Goal: Task Accomplishment & Management: Manage account settings

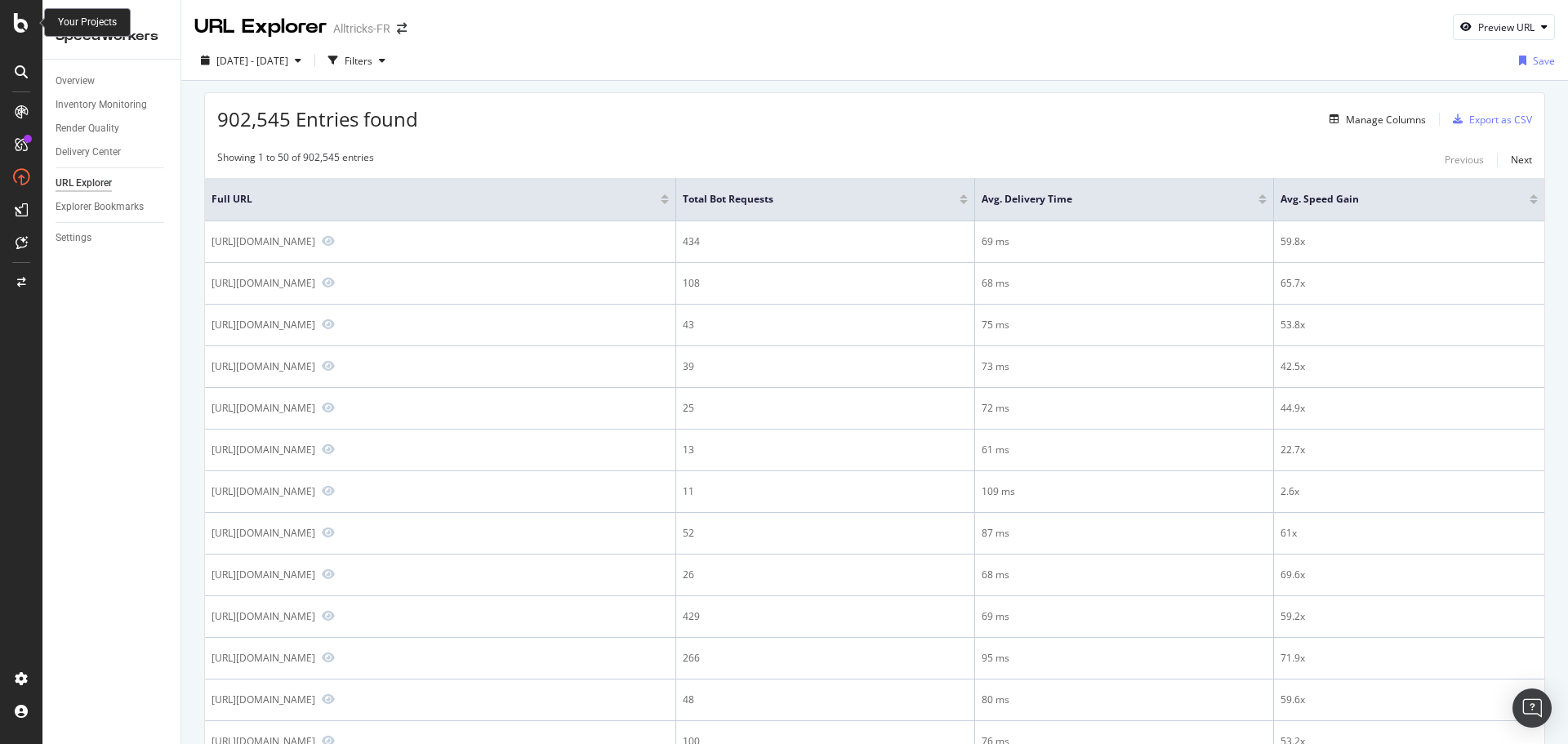
click at [20, 15] on icon at bounding box center [21, 23] width 15 height 19
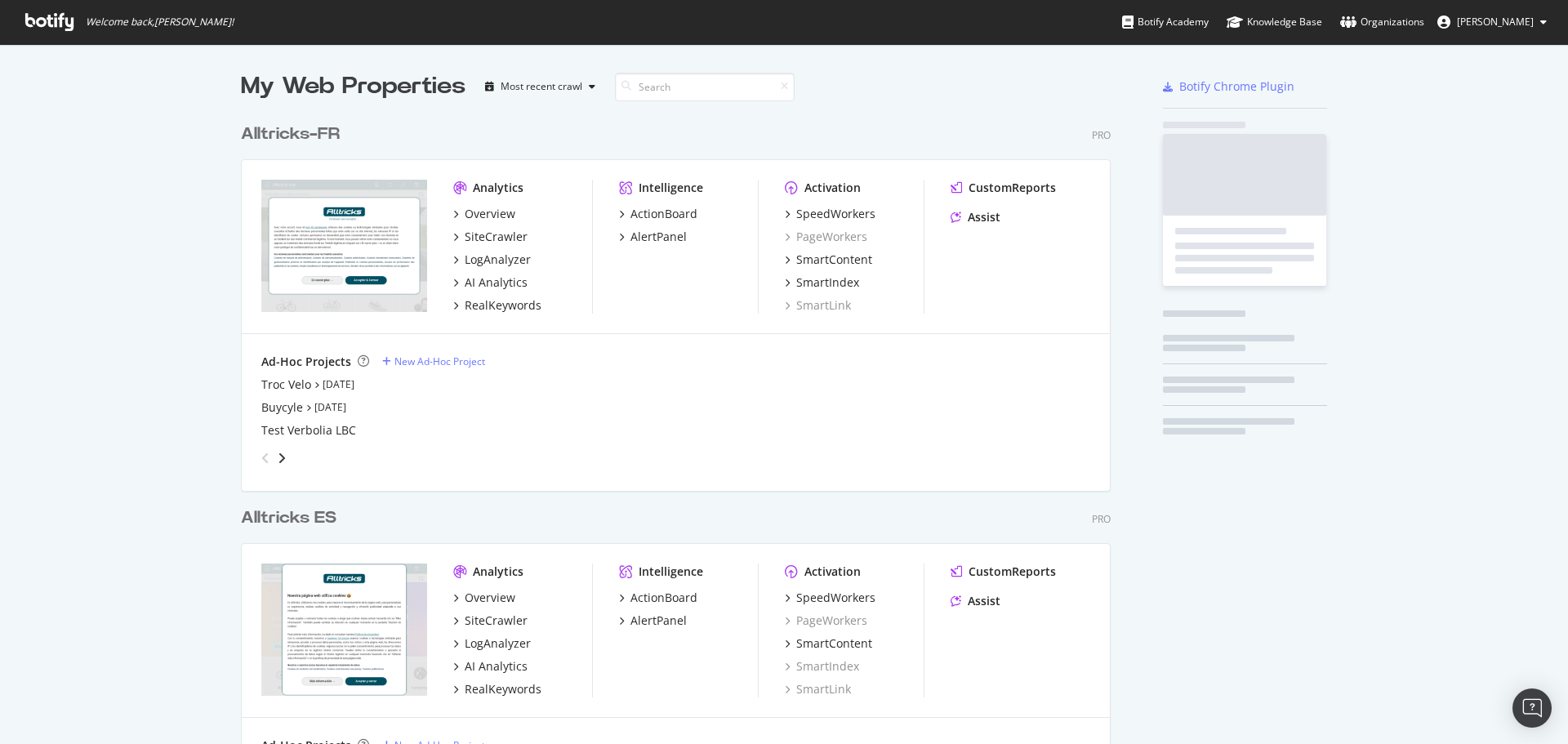
scroll to position [732, 1544]
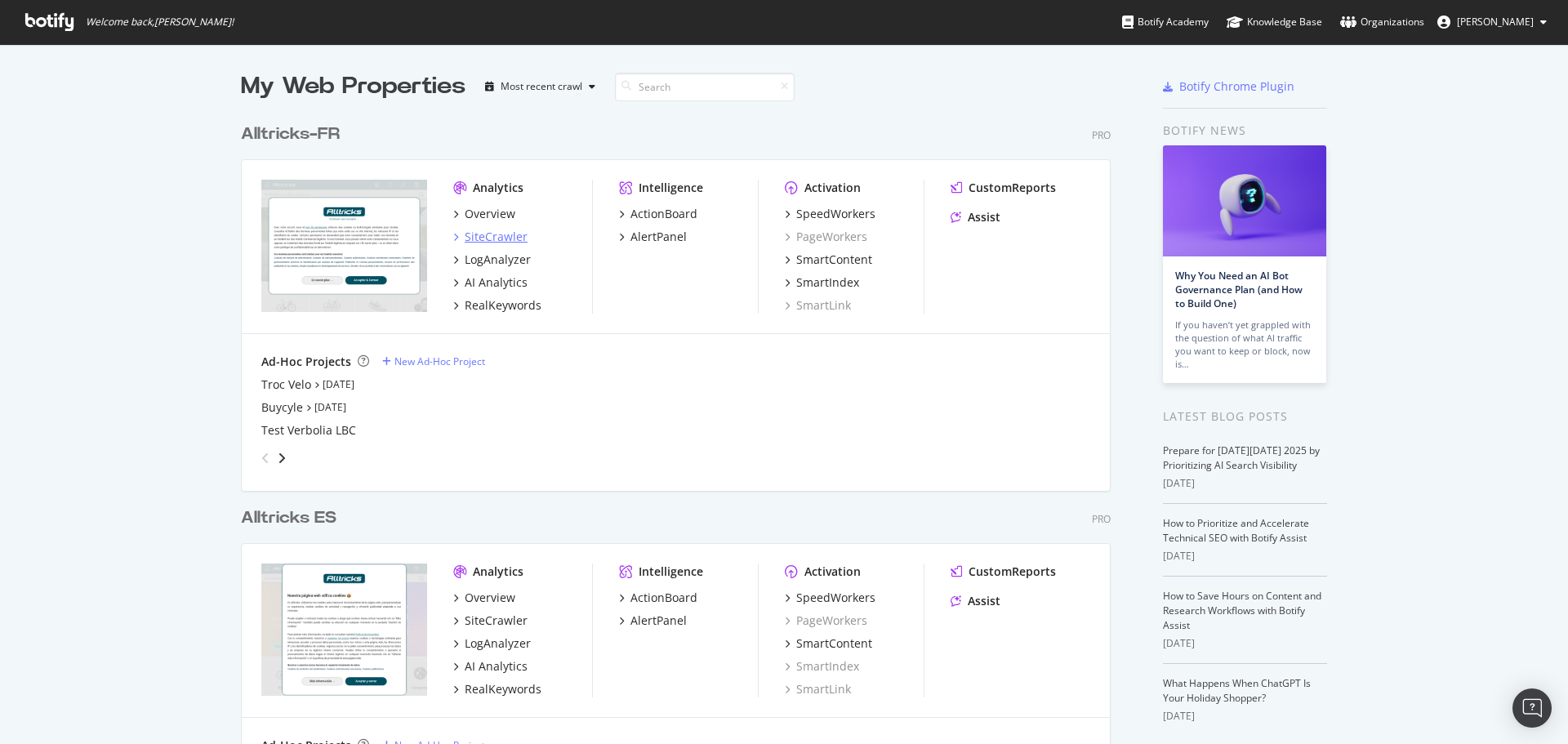
click at [496, 228] on div "SiteCrawler" at bounding box center [496, 236] width 63 height 17
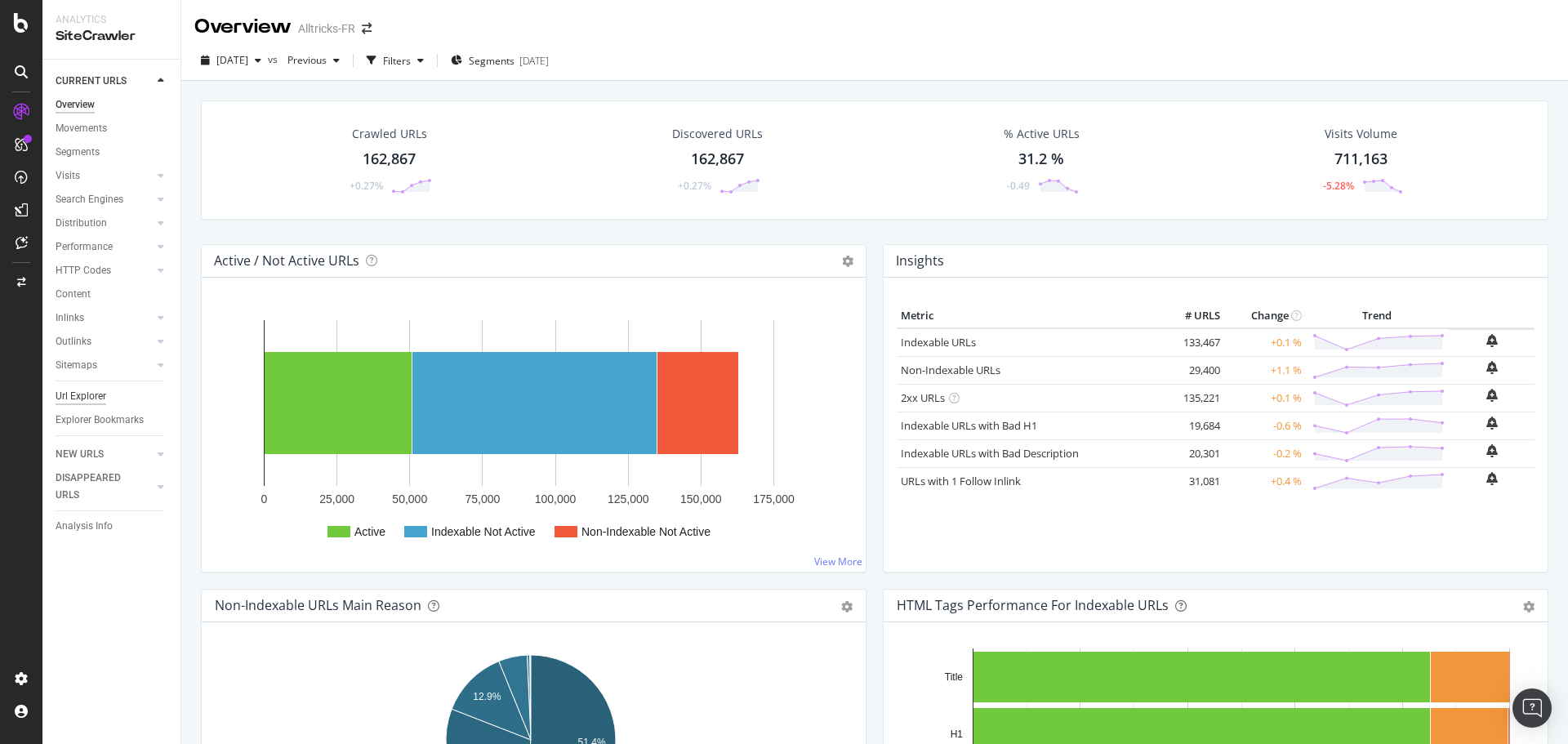
click at [80, 396] on div "Url Explorer" at bounding box center [80, 397] width 51 height 18
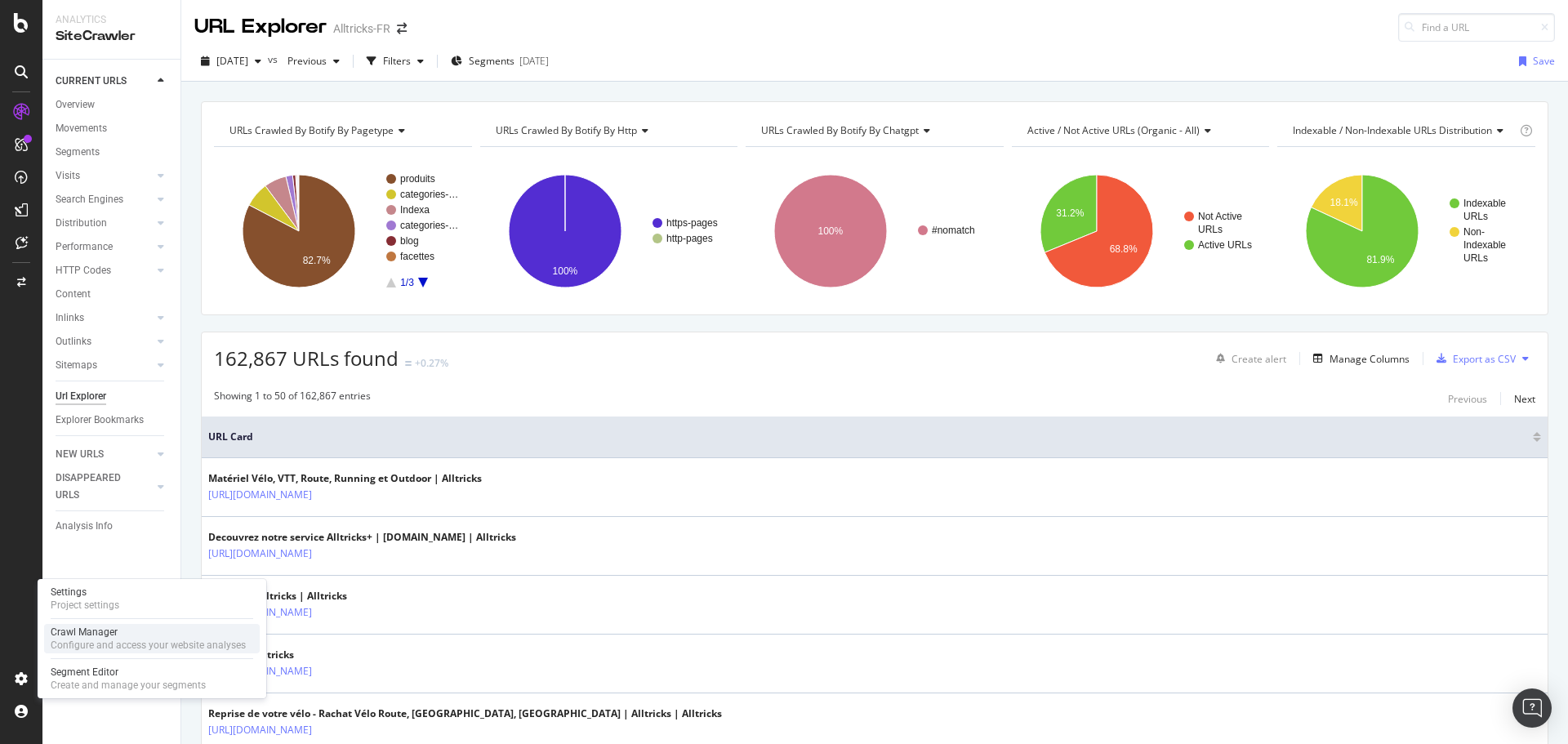
click at [67, 642] on div "Configure and access your website analyses" at bounding box center [148, 645] width 195 height 13
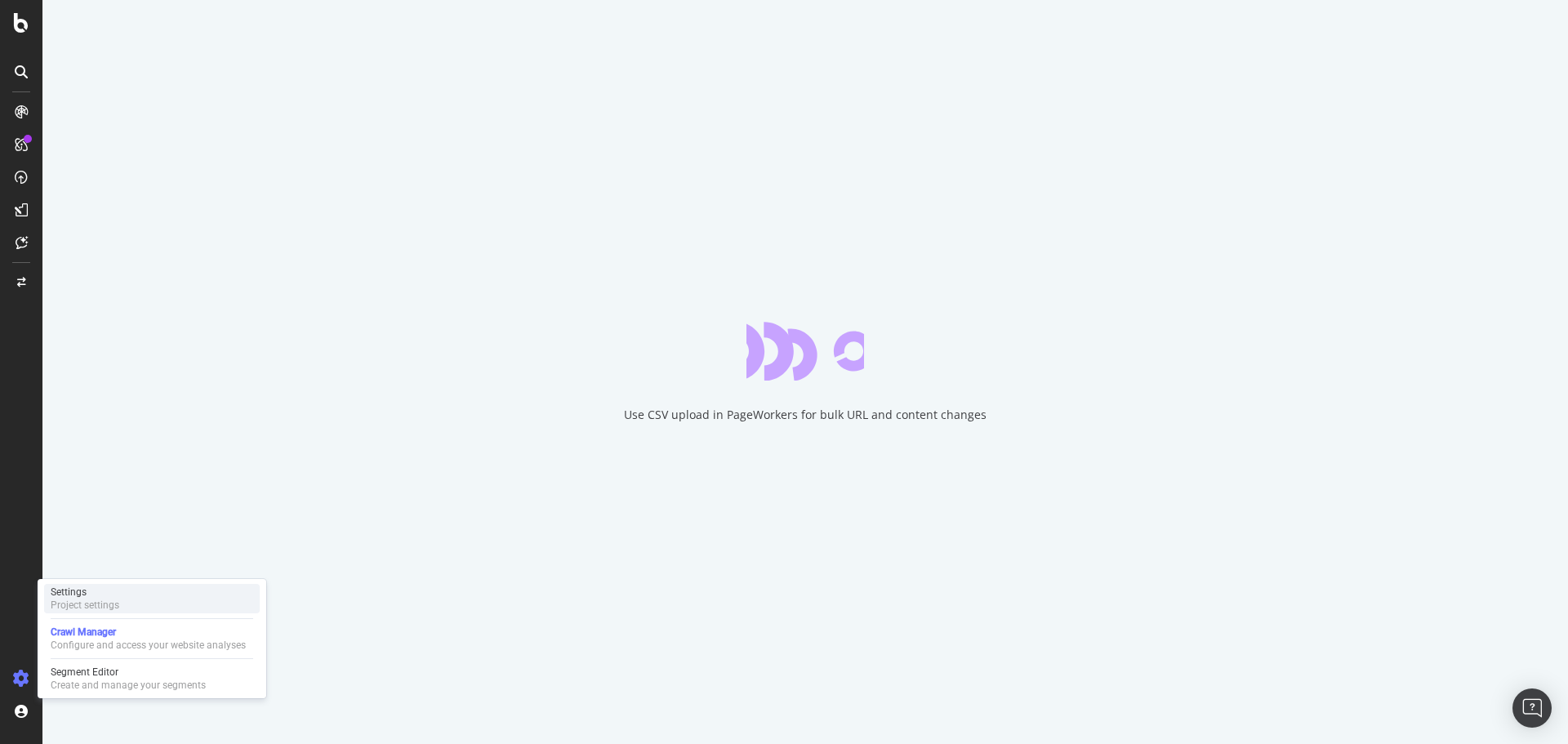
click at [125, 599] on div "Settings Project settings" at bounding box center [151, 599] width 215 height 30
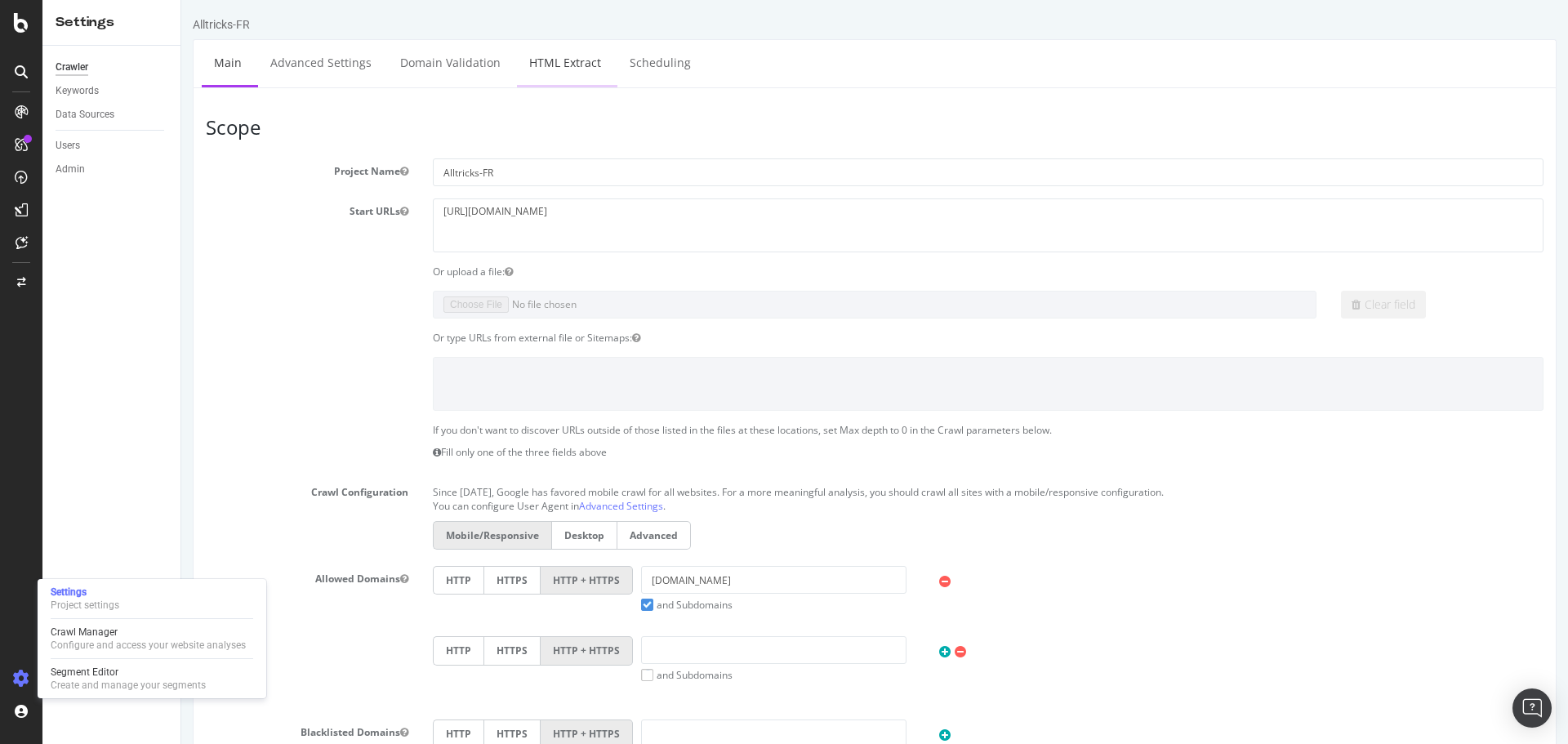
click at [556, 70] on link "HTML Extract" at bounding box center [565, 62] width 96 height 45
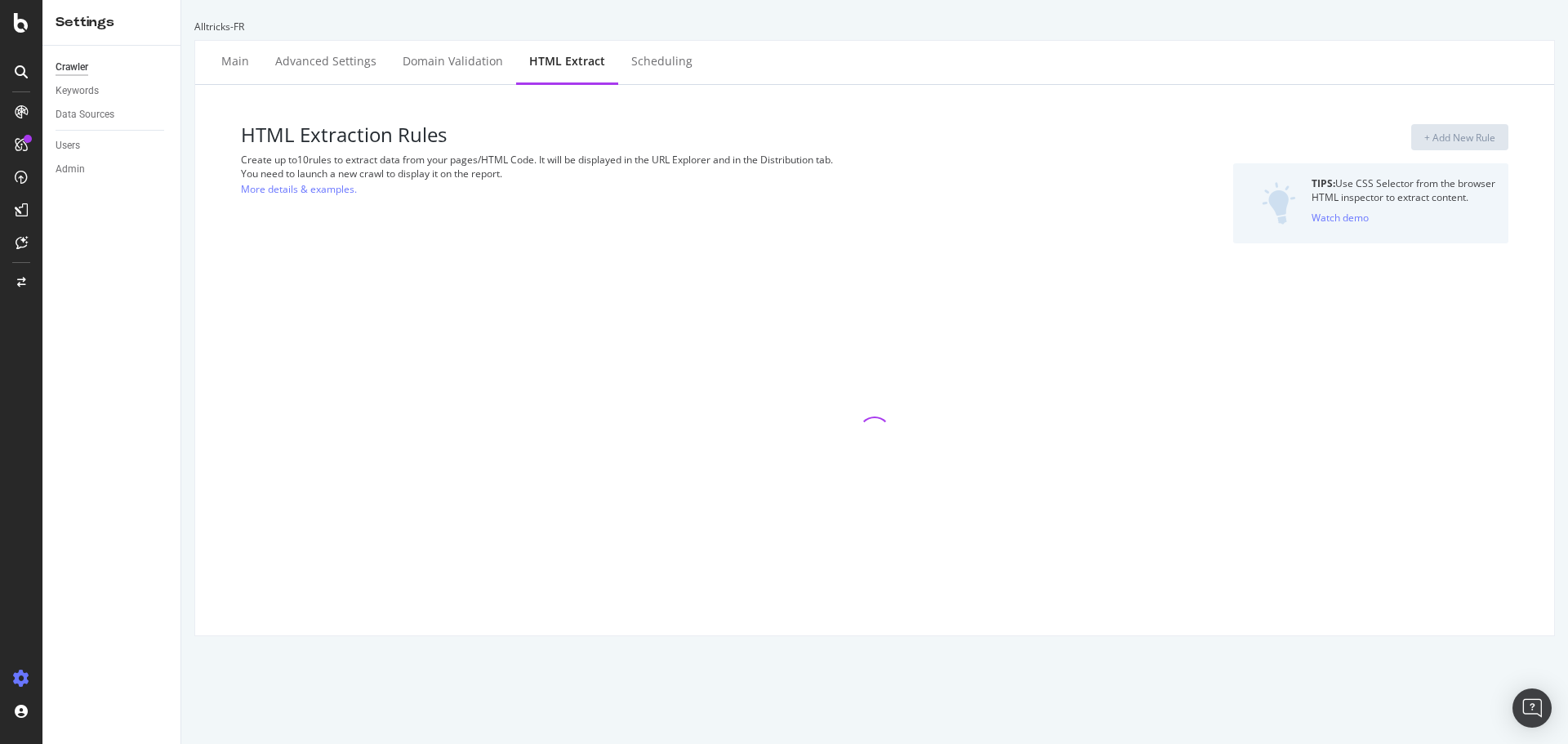
select select "i"
select select "exist"
select select "html.length"
select select "exist"
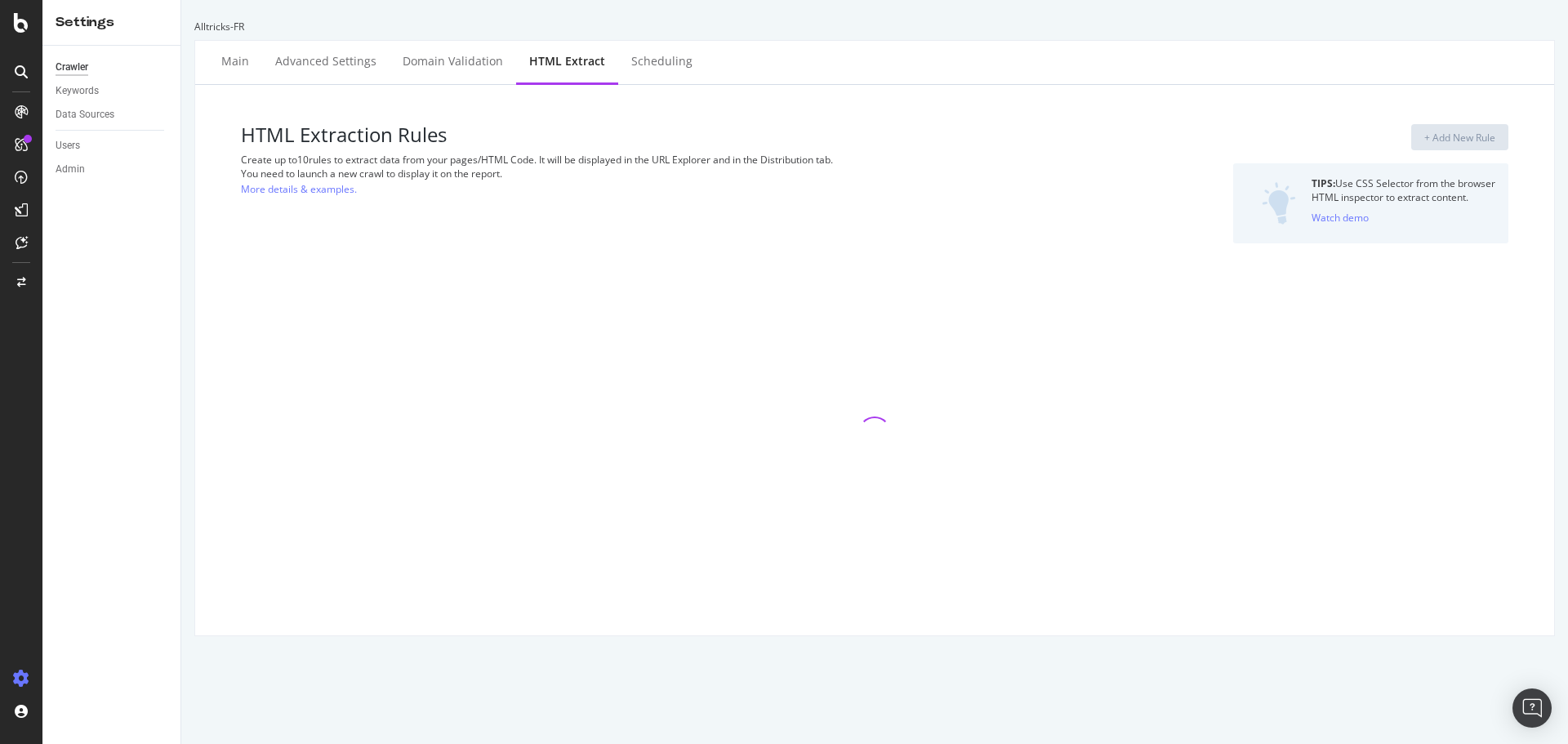
select select "exist"
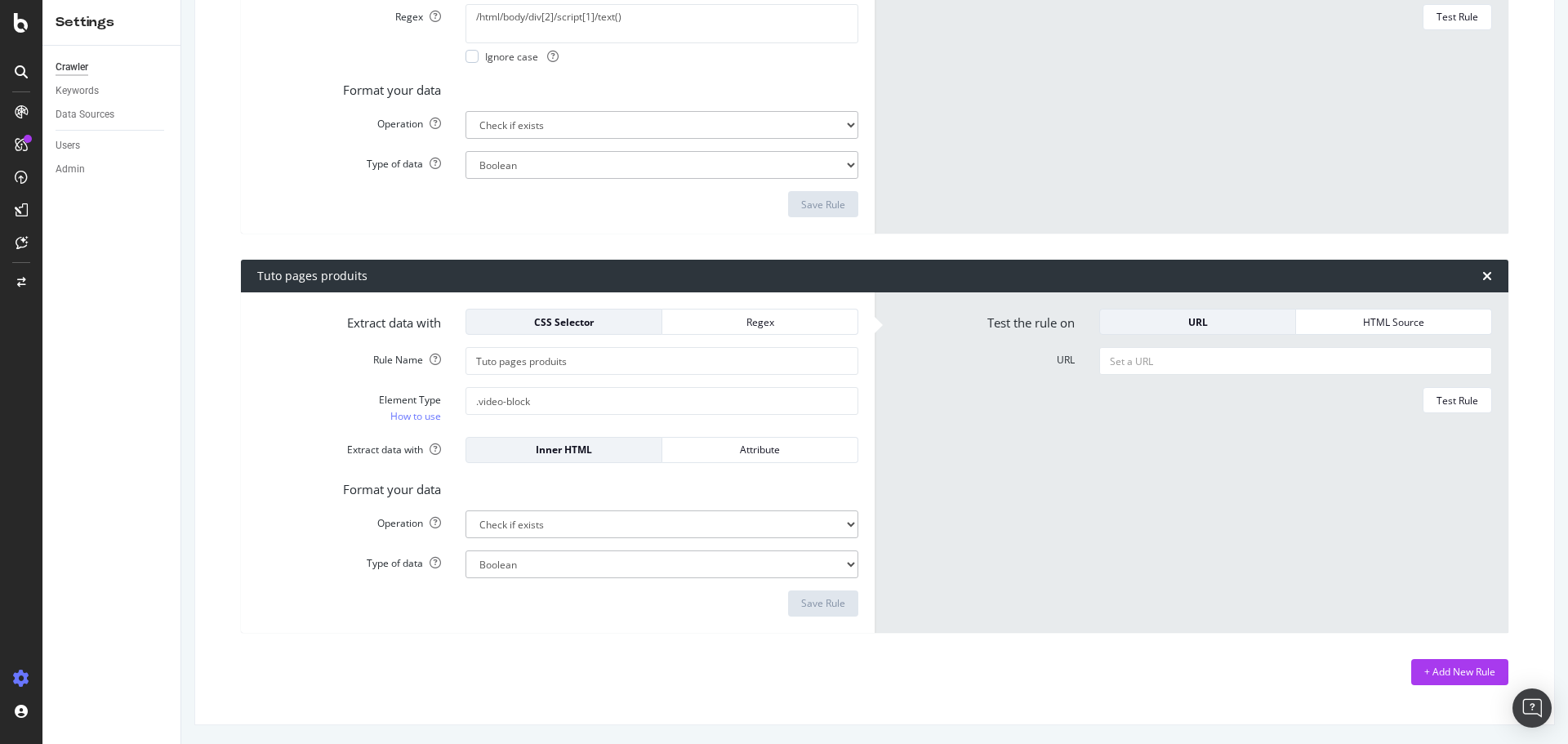
scroll to position [2863, 0]
click at [734, 330] on div "Regex" at bounding box center [760, 321] width 169 height 23
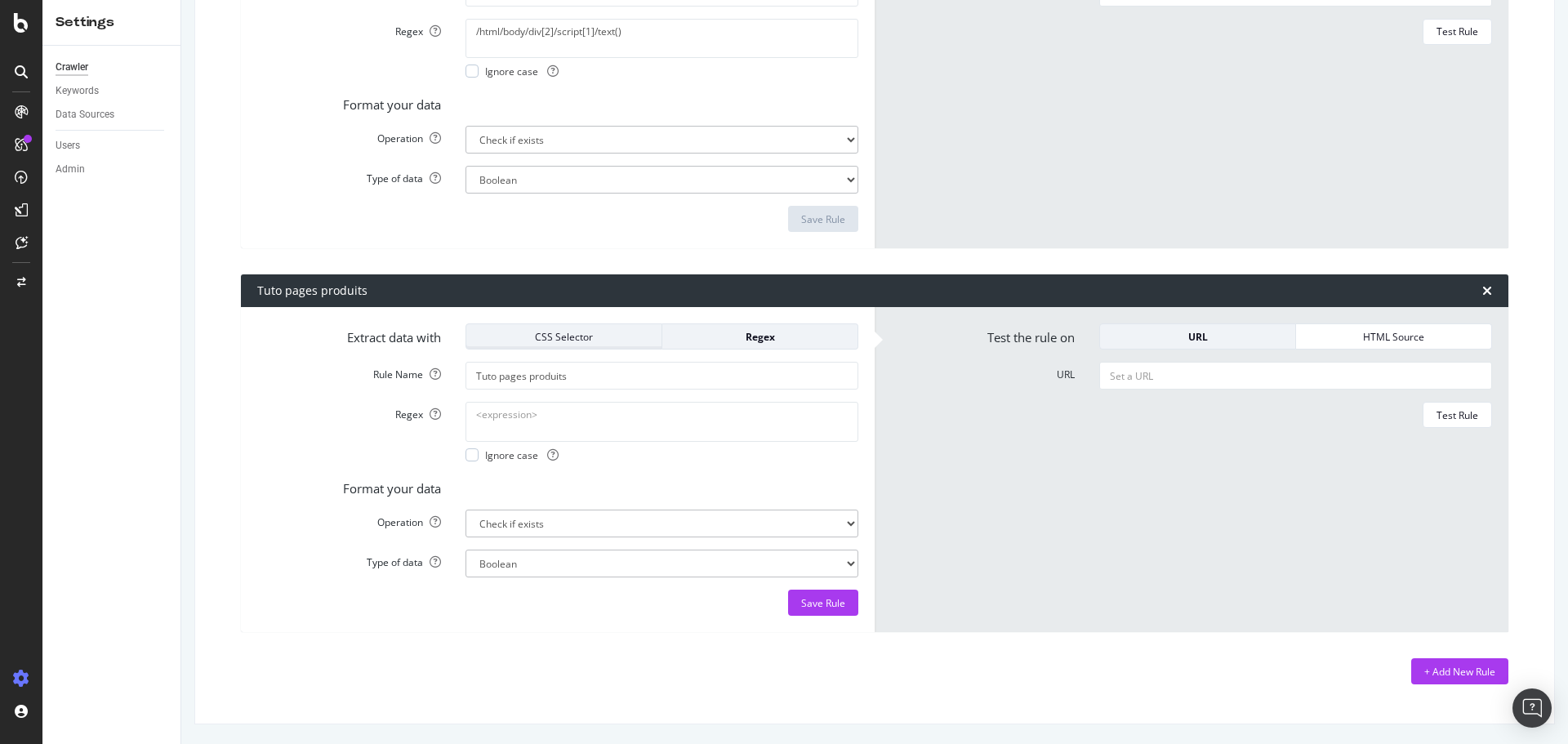
click at [599, 337] on div "CSS Selector" at bounding box center [564, 337] width 169 height 14
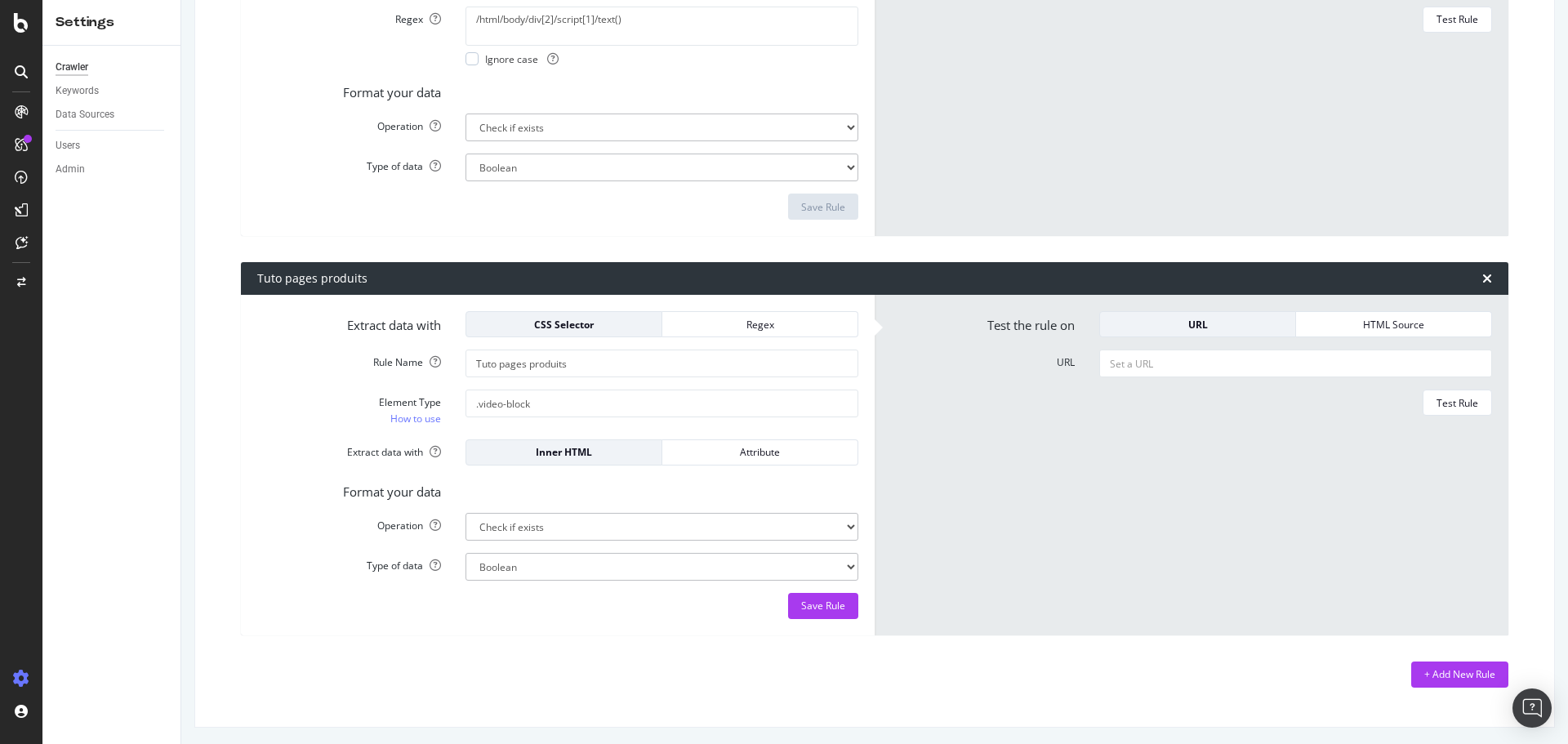
scroll to position [2863, 0]
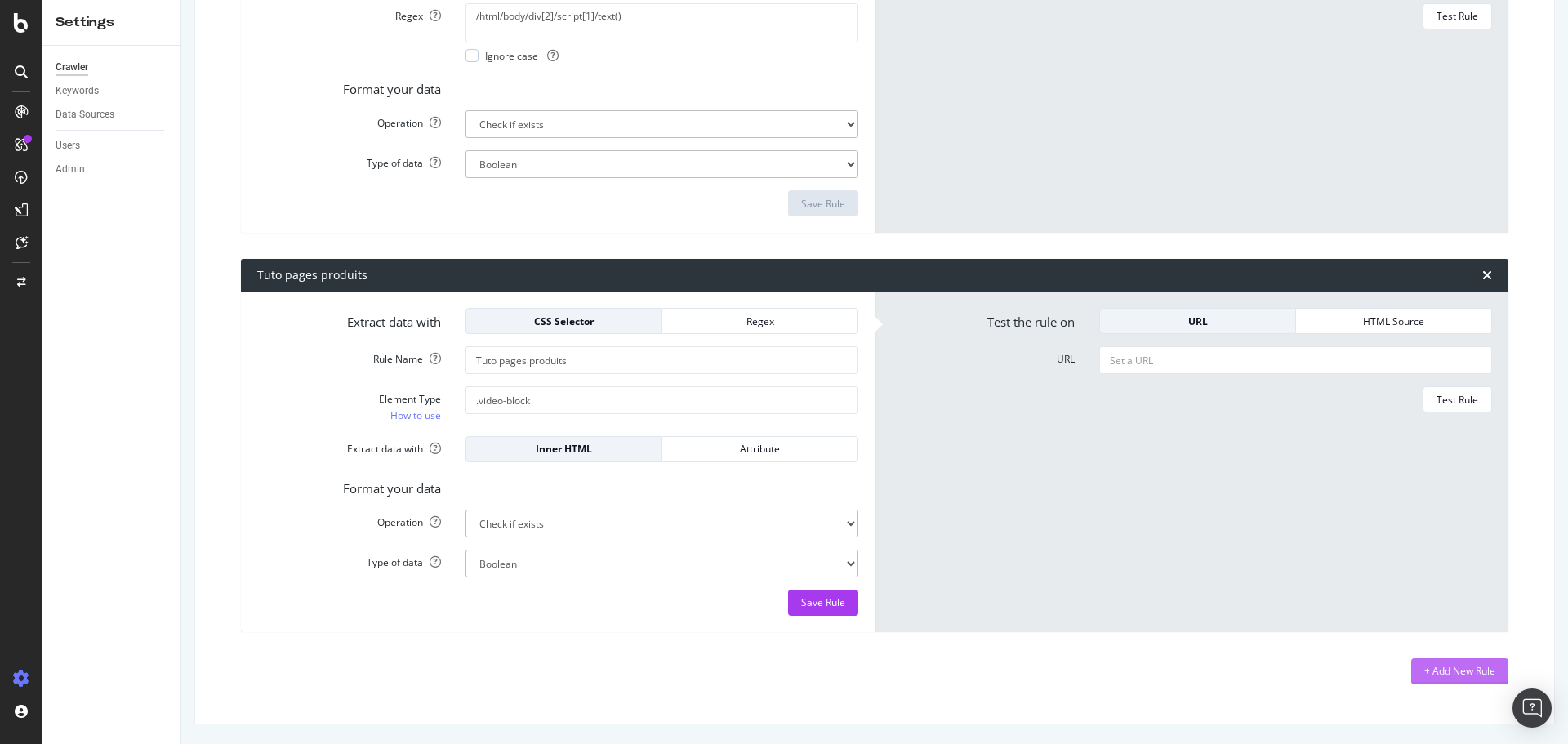
click at [1411, 671] on button "+ Add New Rule" at bounding box center [1460, 671] width 97 height 26
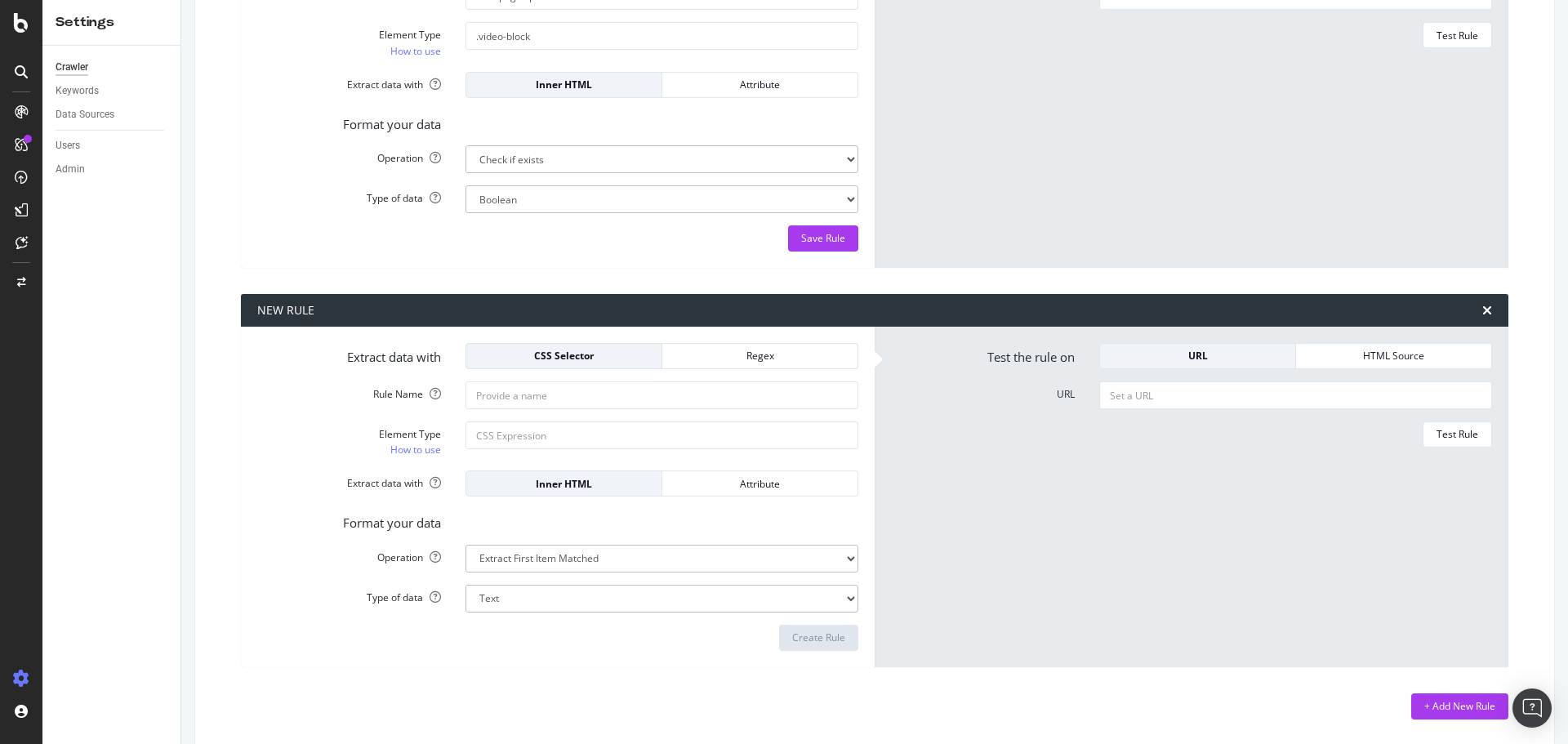
scroll to position [3229, 0]
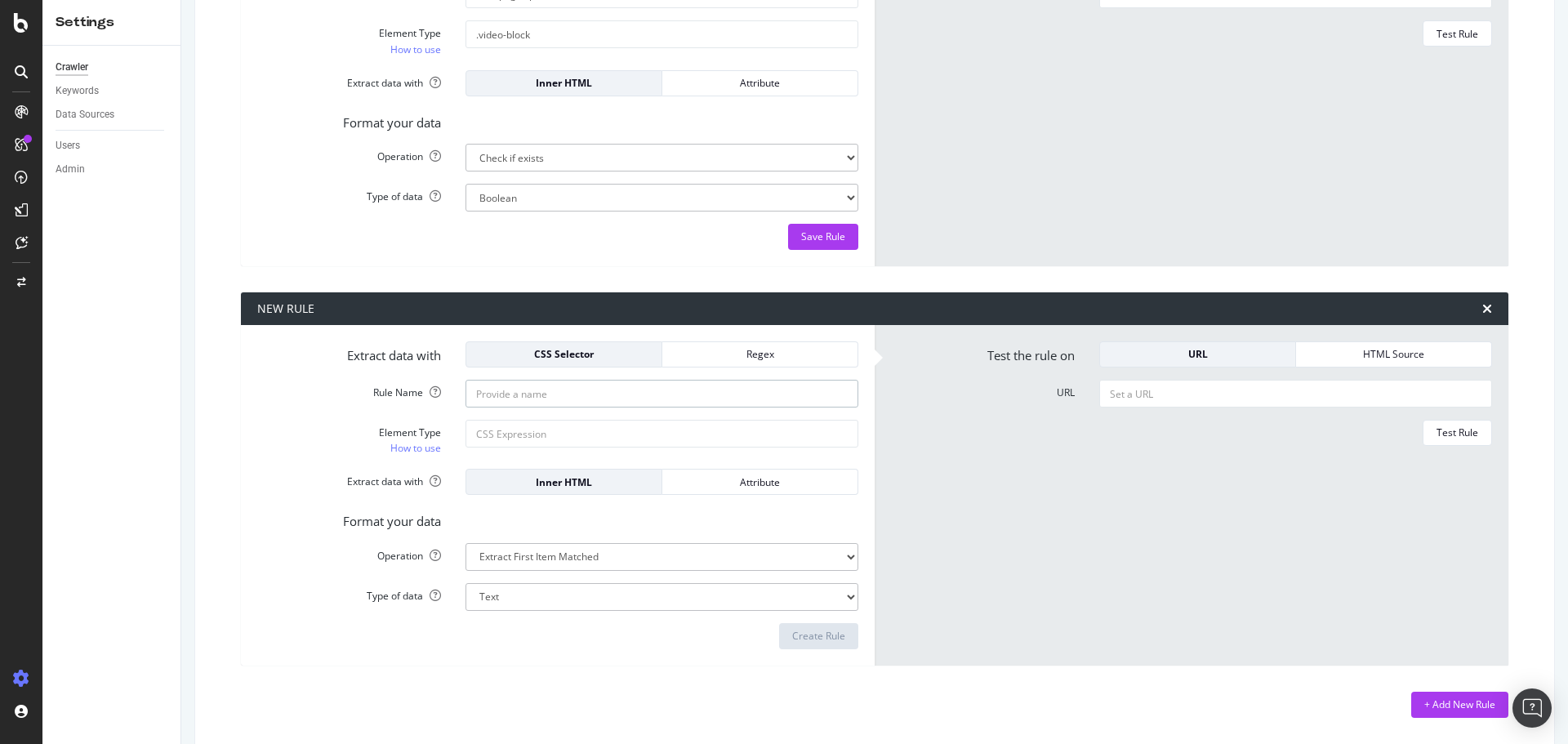
click at [508, 390] on input "Rule Name" at bounding box center [662, 394] width 393 height 28
type input "Nombre avis page produits"
drag, startPoint x: 530, startPoint y: 431, endPoint x: 528, endPoint y: 439, distance: 8.2
click at [530, 431] on input "Element Type How to use" at bounding box center [662, 434] width 393 height 28
click at [480, 551] on select "Extract First Item Matched Extract First 3 Items Matched Count Number of Occure…" at bounding box center [662, 558] width 393 height 28
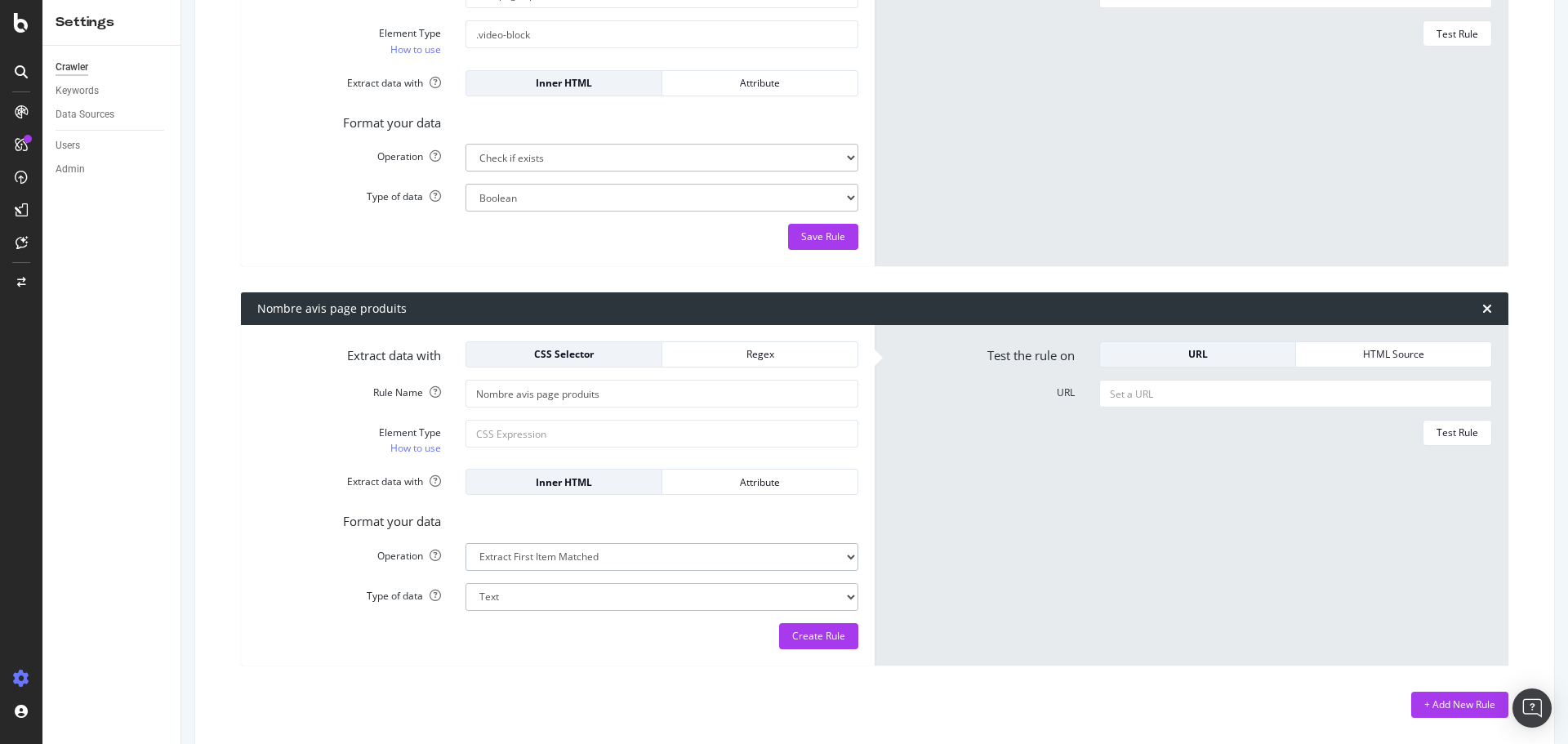
click at [466, 544] on select "Extract First Item Matched Extract First 3 Items Matched Count Number of Occure…" at bounding box center [662, 558] width 393 height 28
drag, startPoint x: 519, startPoint y: 443, endPoint x: 527, endPoint y: 450, distance: 10.6
click at [519, 443] on input "Element Type How to use" at bounding box center [662, 434] width 393 height 28
click at [521, 432] on input "Element Type How to use" at bounding box center [662, 434] width 393 height 28
paste input "div.product_reviews__rating--container a.product_reviews__link"
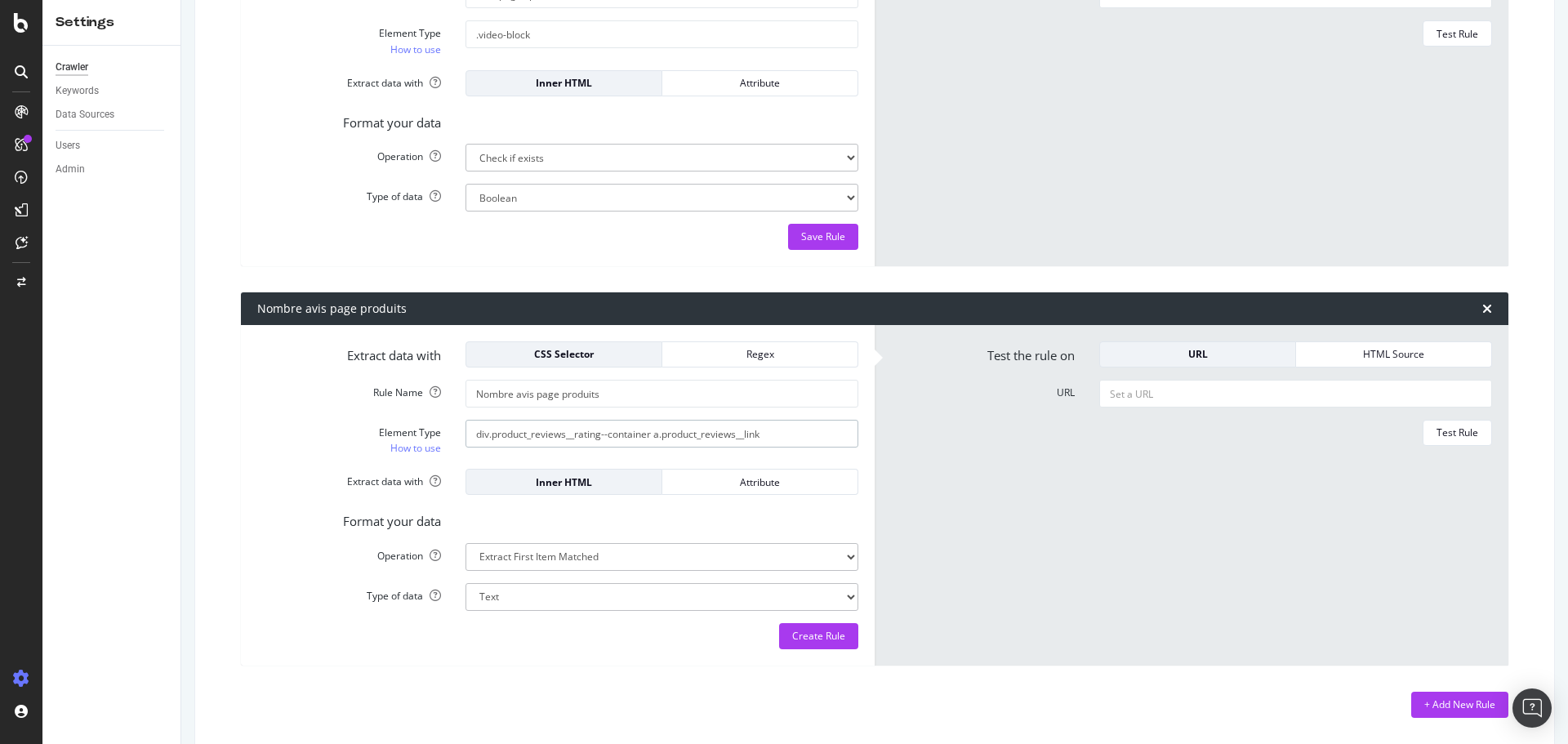
type input "div.product_reviews__rating--container a.product_reviews__link"
click at [566, 562] on select "Extract First Item Matched Extract First 3 Items Matched Count Number of Occure…" at bounding box center [662, 558] width 393 height 28
click at [582, 521] on div "Format your data" at bounding box center [557, 519] width 626 height 23
click at [606, 402] on input "Nombre avis page produits" at bounding box center [662, 394] width 393 height 28
click at [1210, 411] on form "Test the rule on URL HTML Source URL Test Rule" at bounding box center [1191, 495] width 601 height 308
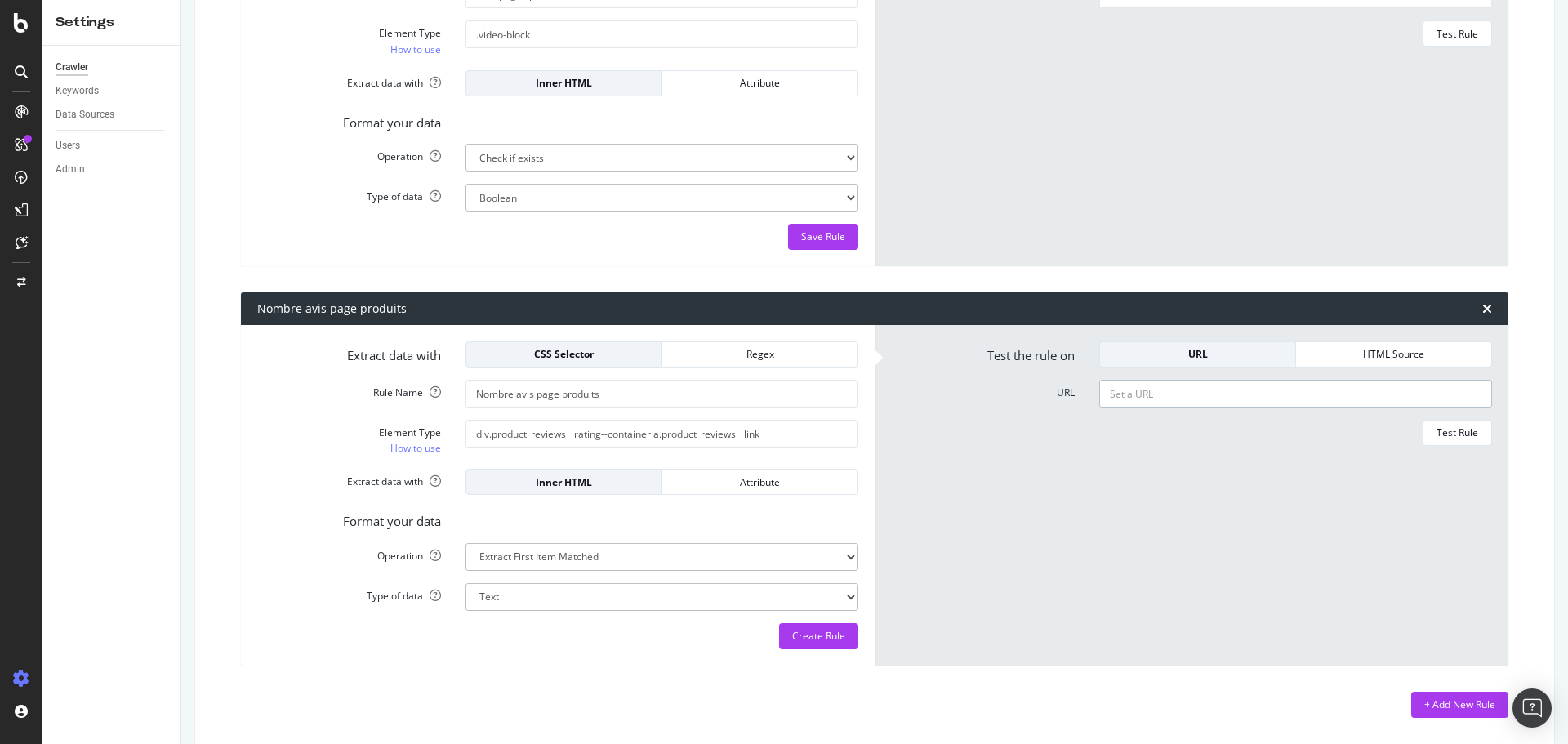
drag, startPoint x: 1189, startPoint y: 397, endPoint x: 1181, endPoint y: 403, distance: 10.0
click at [1189, 397] on input "URL" at bounding box center [1295, 394] width 393 height 28
paste input "[URL][DOMAIN_NAME]"
click at [1437, 435] on div "Test Rule" at bounding box center [1458, 432] width 42 height 14
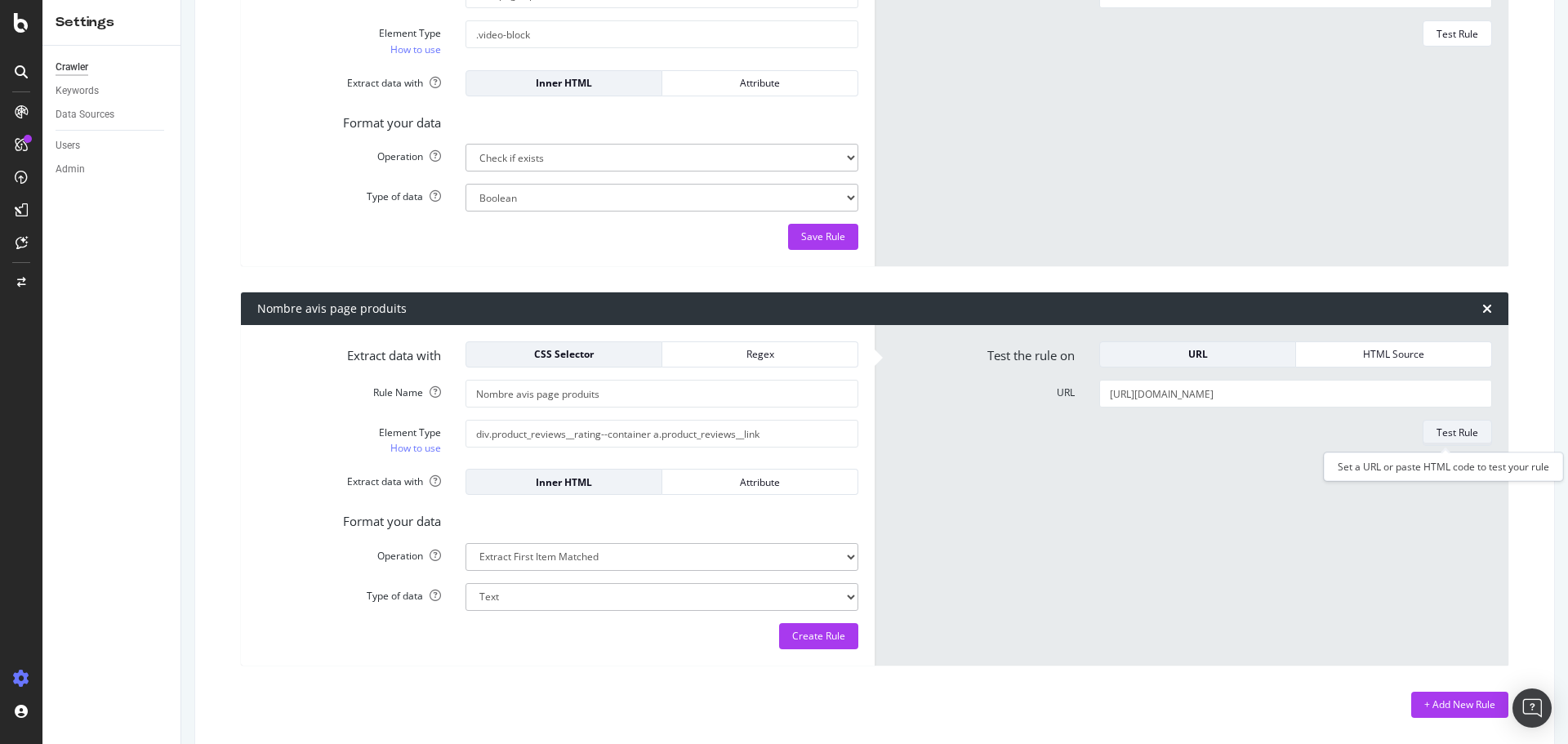
scroll to position [0, 0]
click at [1140, 399] on input "[URL][DOMAIN_NAME]" at bounding box center [1295, 394] width 393 height 28
paste input "41500-textile-bas/P-1534146-cuissard_long_castelli_entrata_noir"
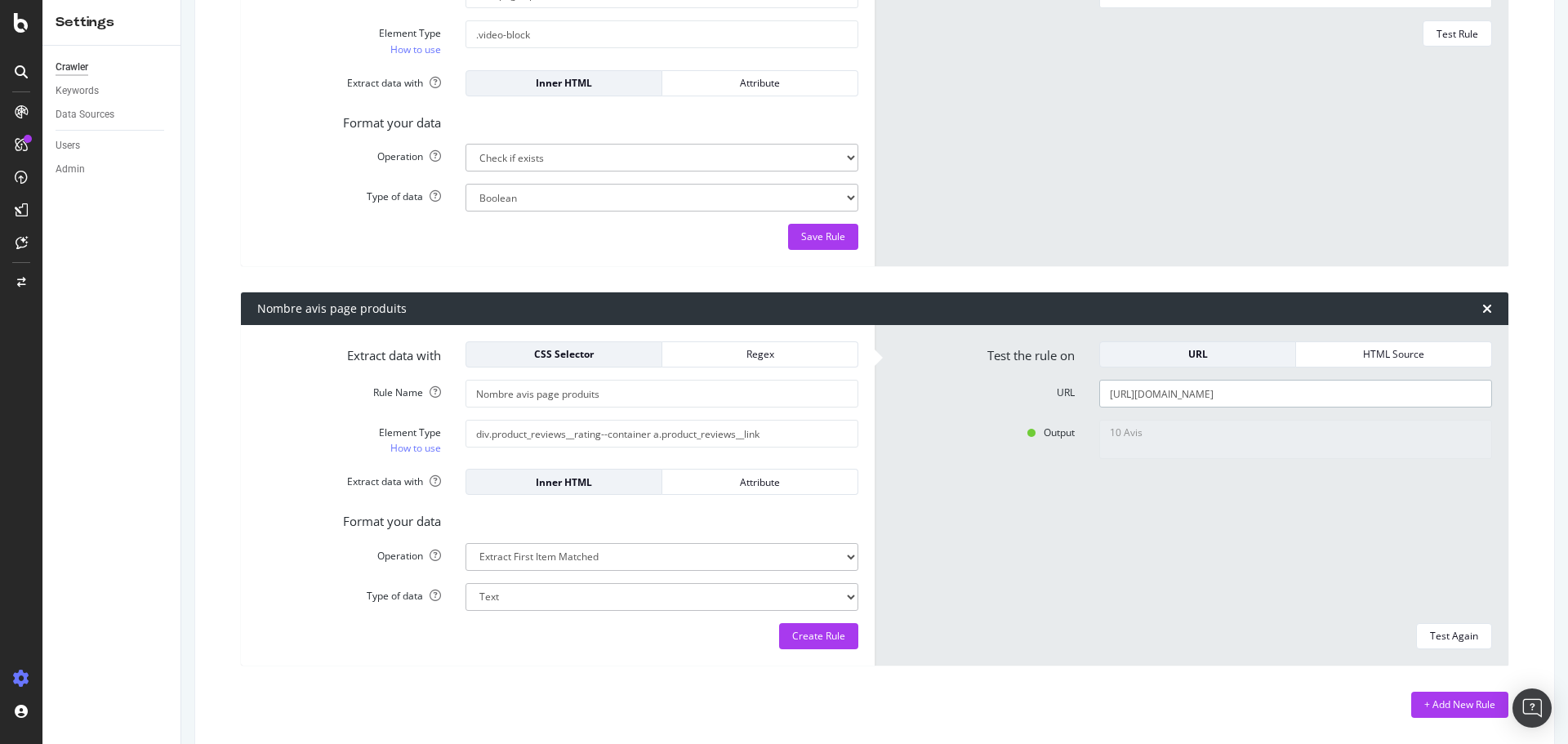
scroll to position [0, 39]
type input "[URL][DOMAIN_NAME]"
click at [1416, 628] on button "Test Again" at bounding box center [1453, 636] width 76 height 26
type textarea "58 Avis"
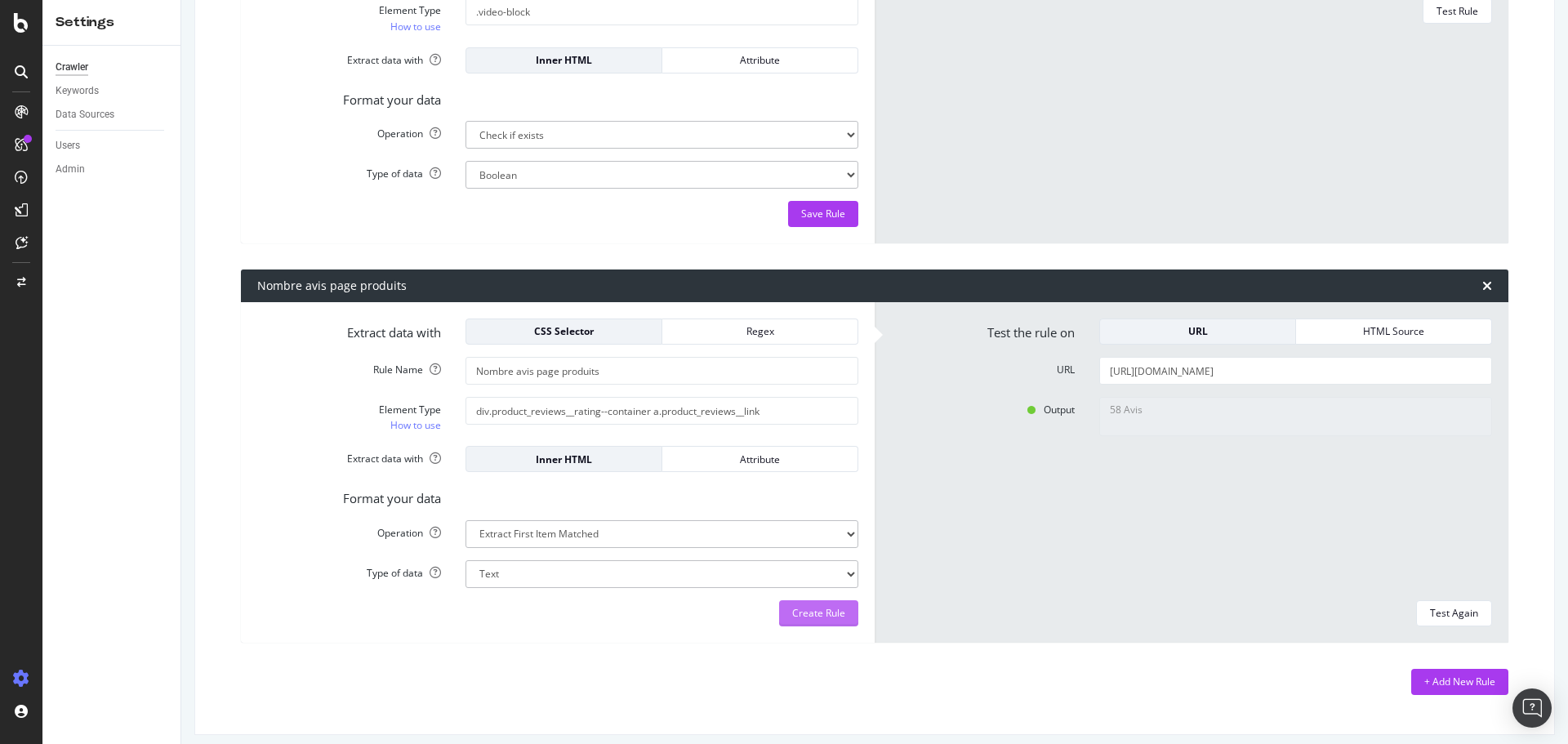
scroll to position [3263, 0]
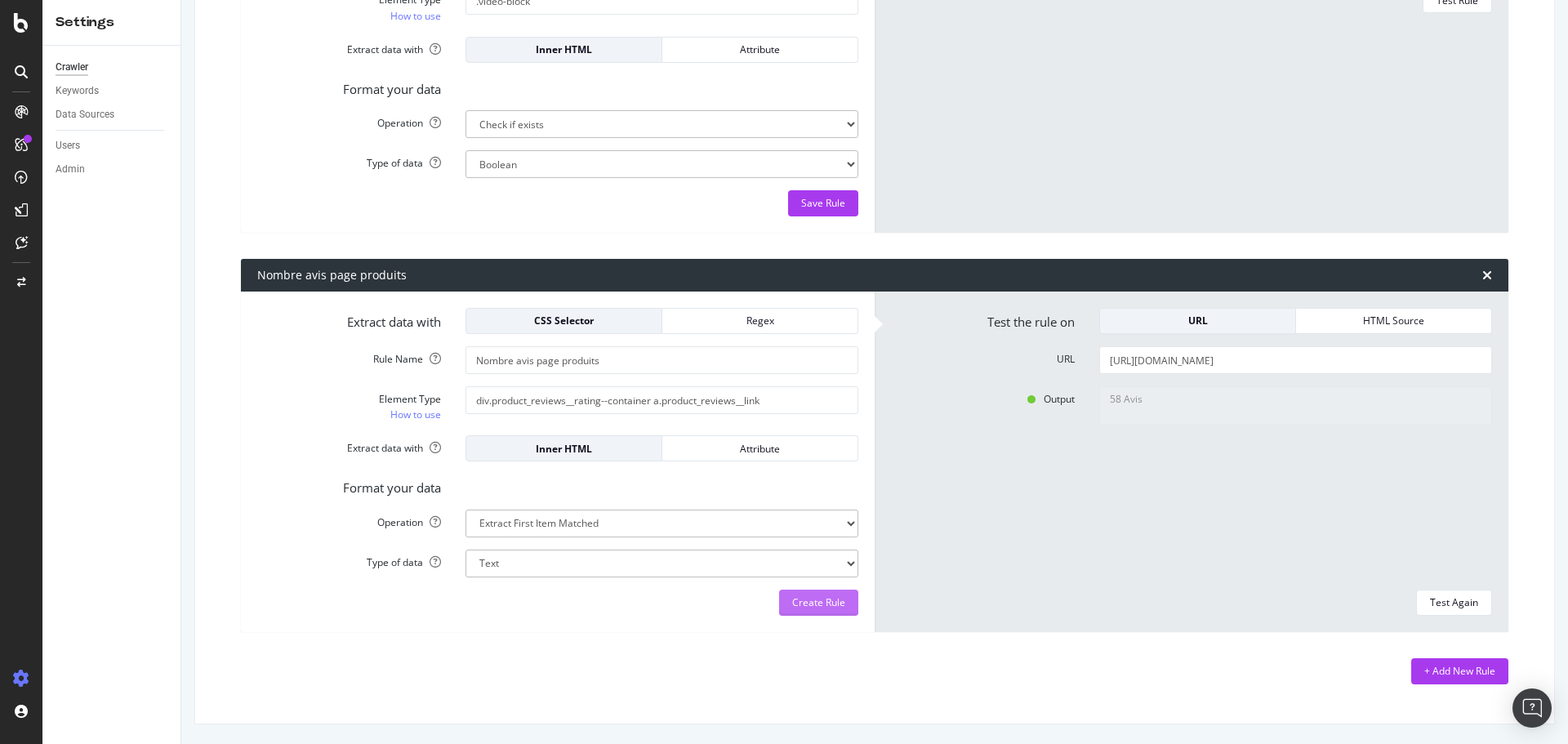
click at [804, 607] on div "Create Rule" at bounding box center [818, 602] width 53 height 14
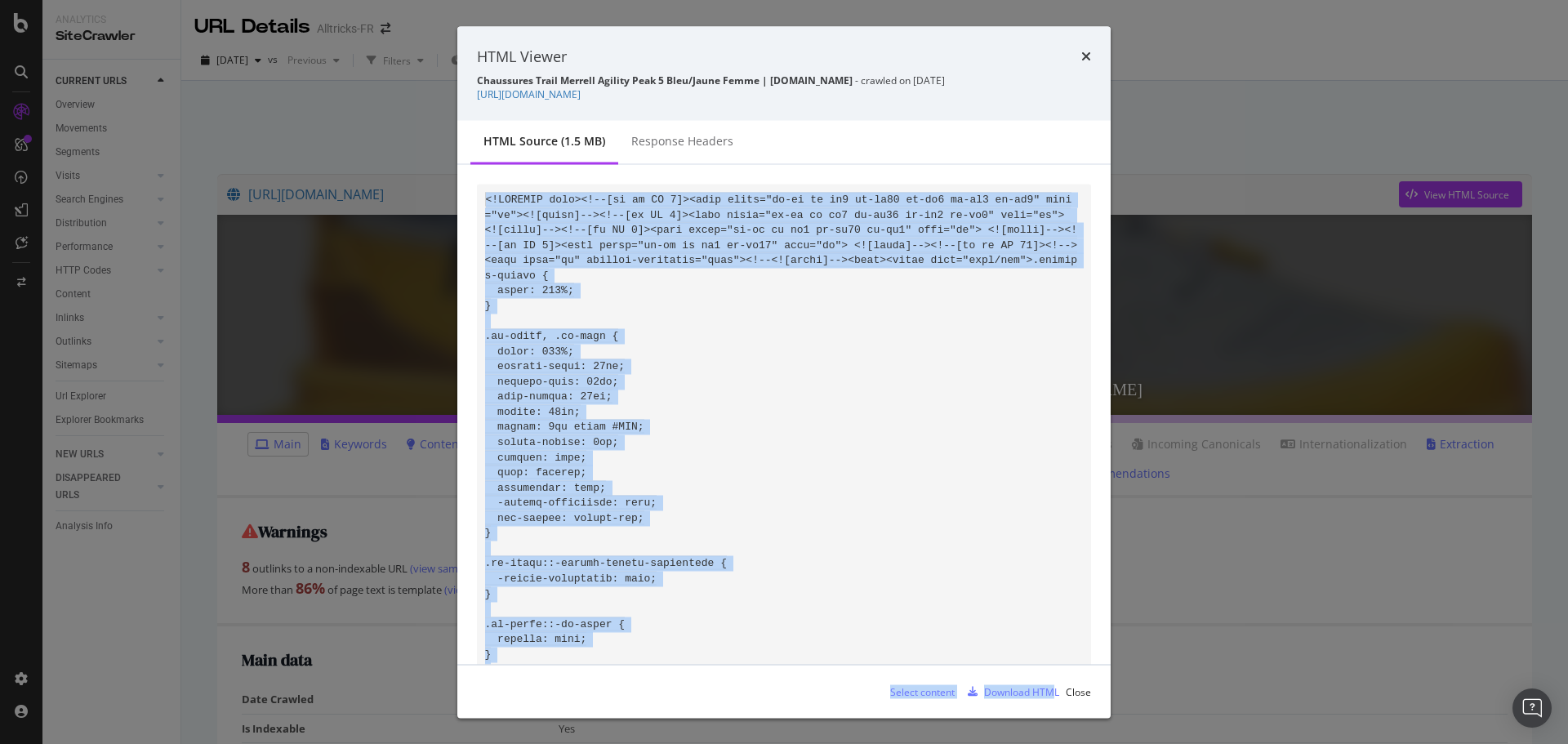
scroll to position [103900, 0]
